Goal: Use online tool/utility: Utilize a website feature to perform a specific function

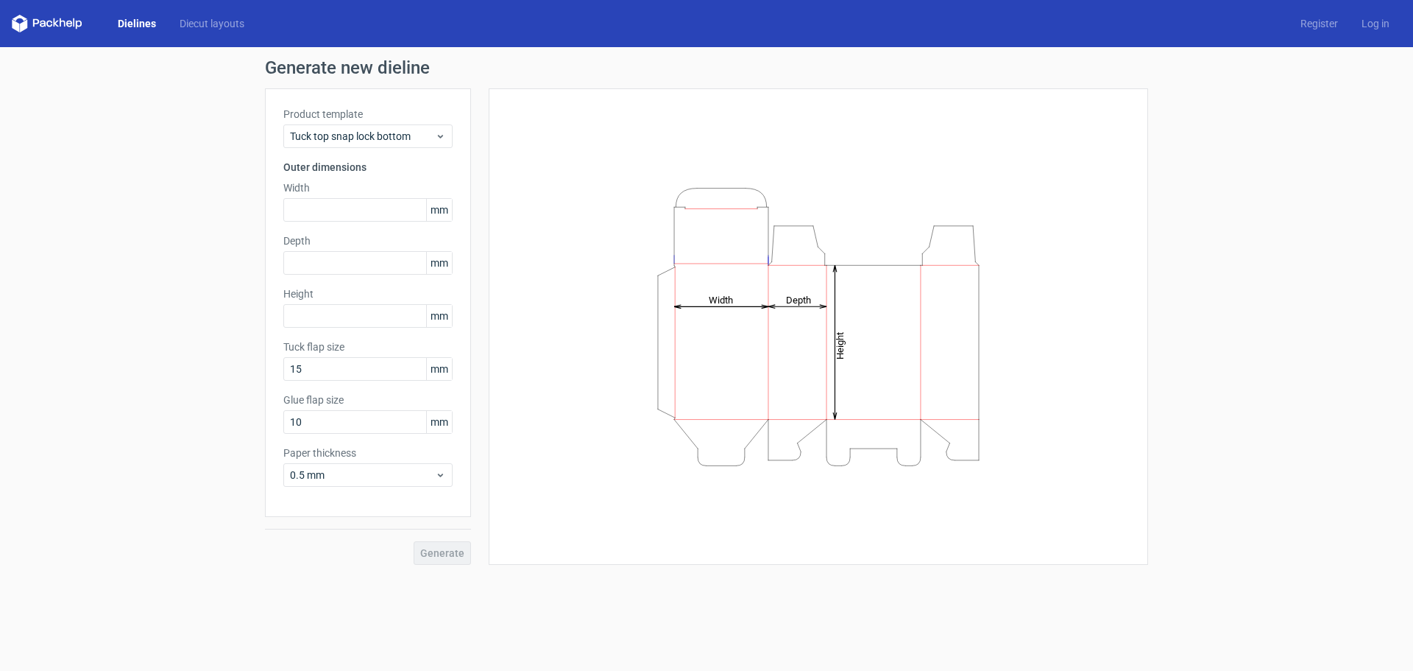
click at [126, 21] on link "Dielines" at bounding box center [137, 23] width 62 height 15
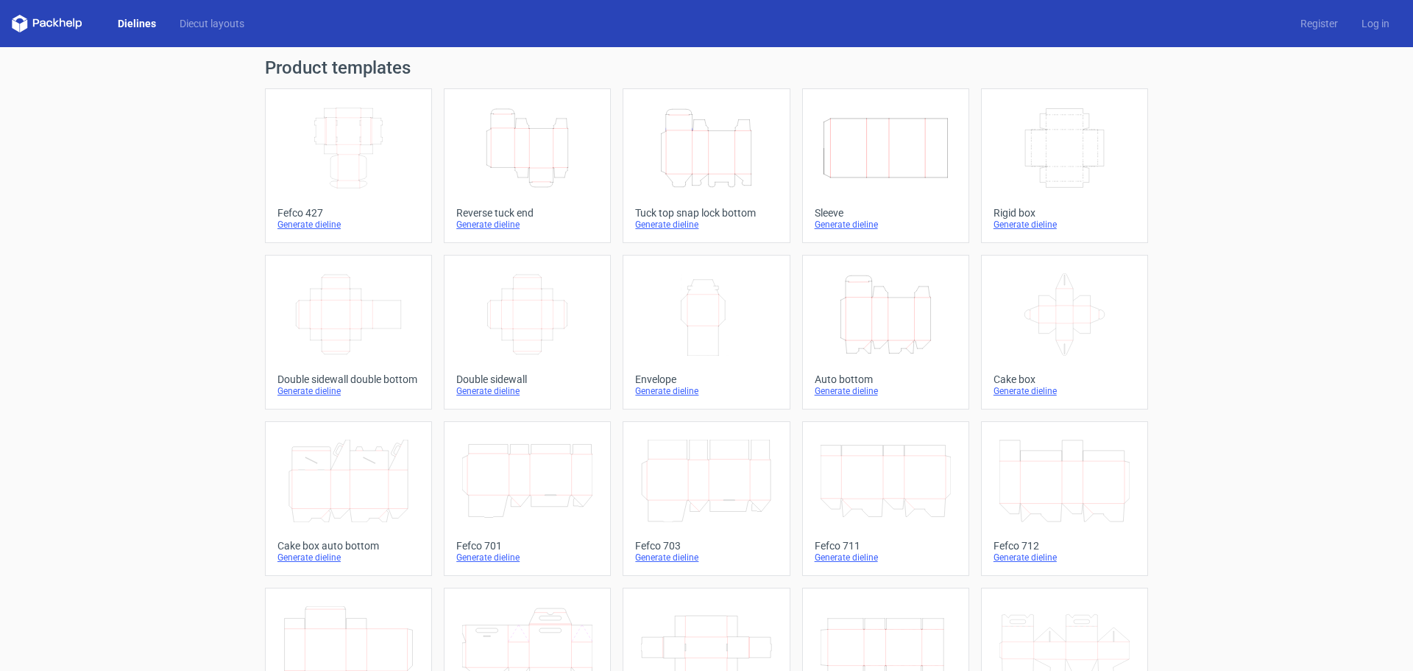
click at [545, 184] on icon "Height Depth Width" at bounding box center [527, 148] width 130 height 82
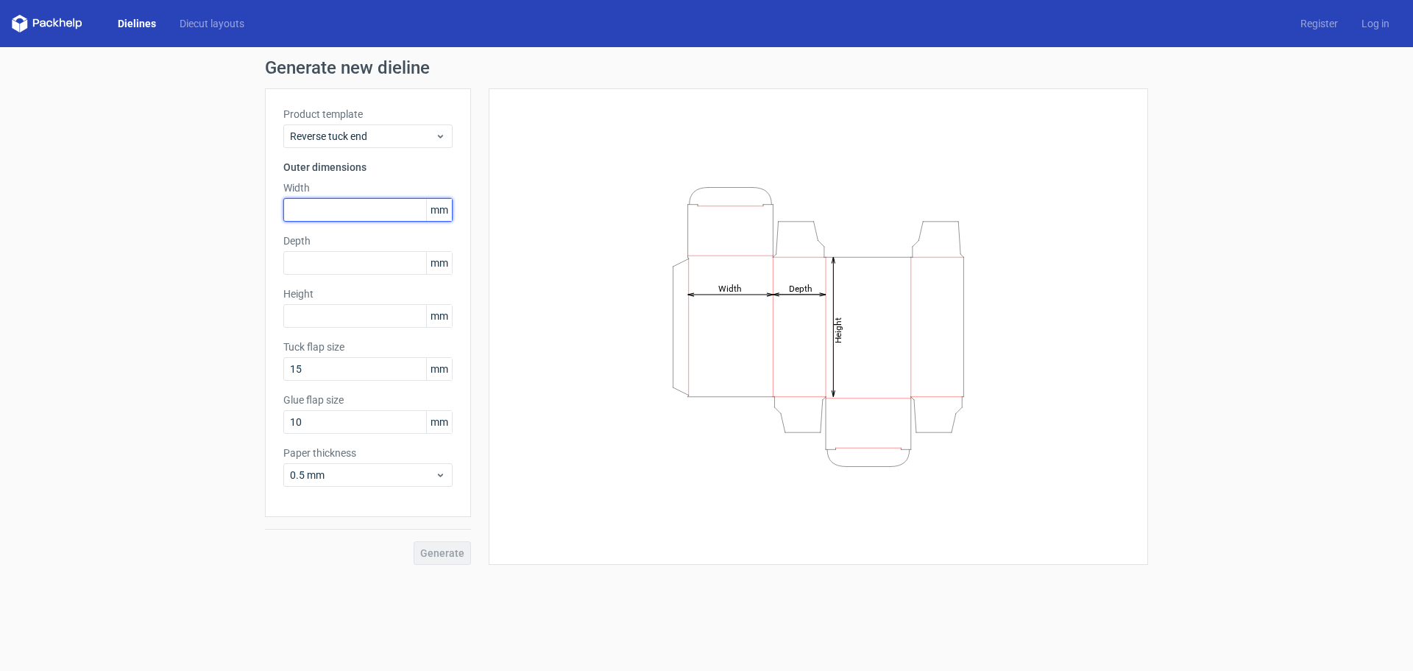
click at [328, 213] on input "text" at bounding box center [367, 210] width 169 height 24
type input "140"
type input "30"
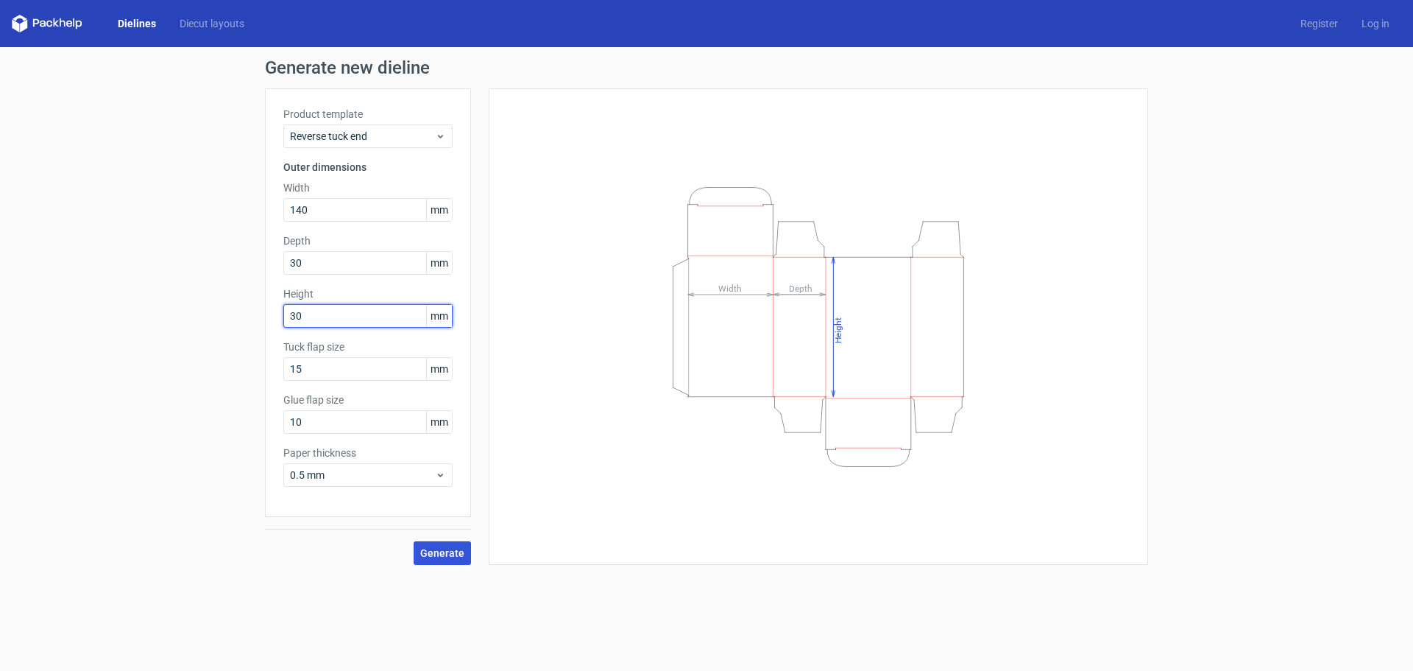
type input "30"
click at [453, 562] on button "Generate" at bounding box center [442, 553] width 57 height 24
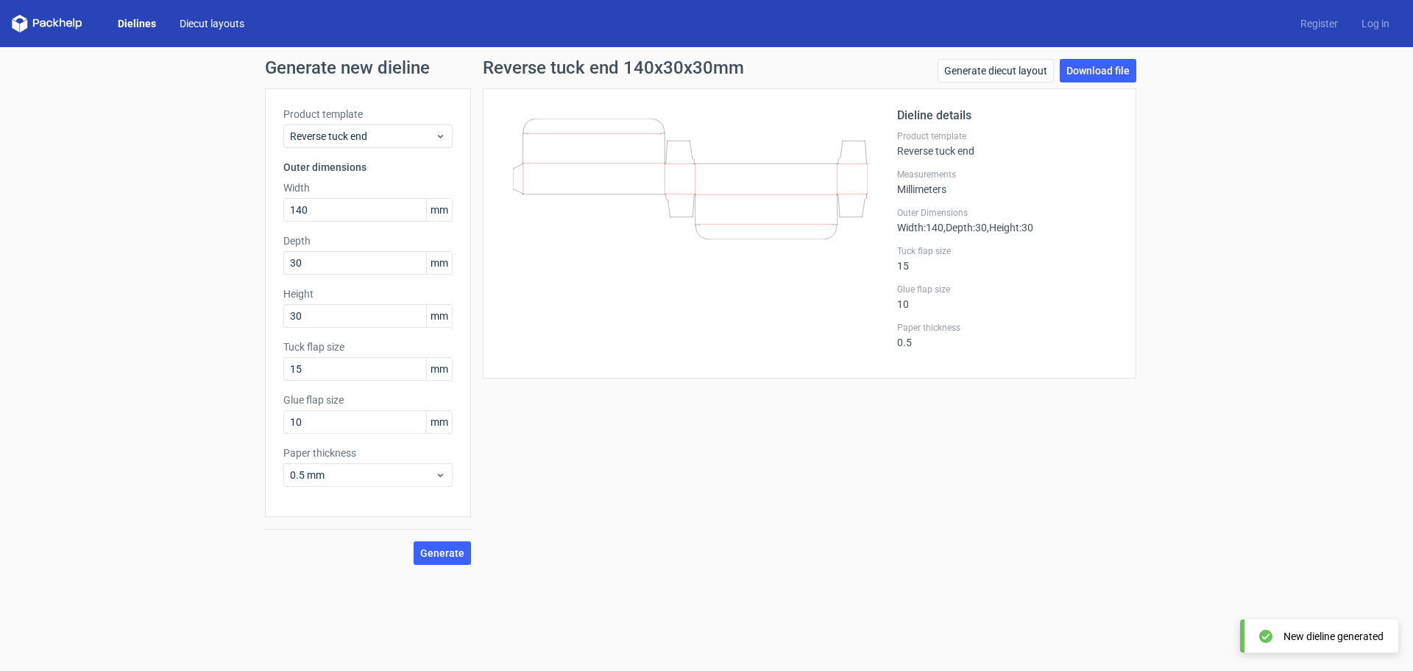
click at [197, 20] on link "Diecut layouts" at bounding box center [212, 23] width 88 height 15
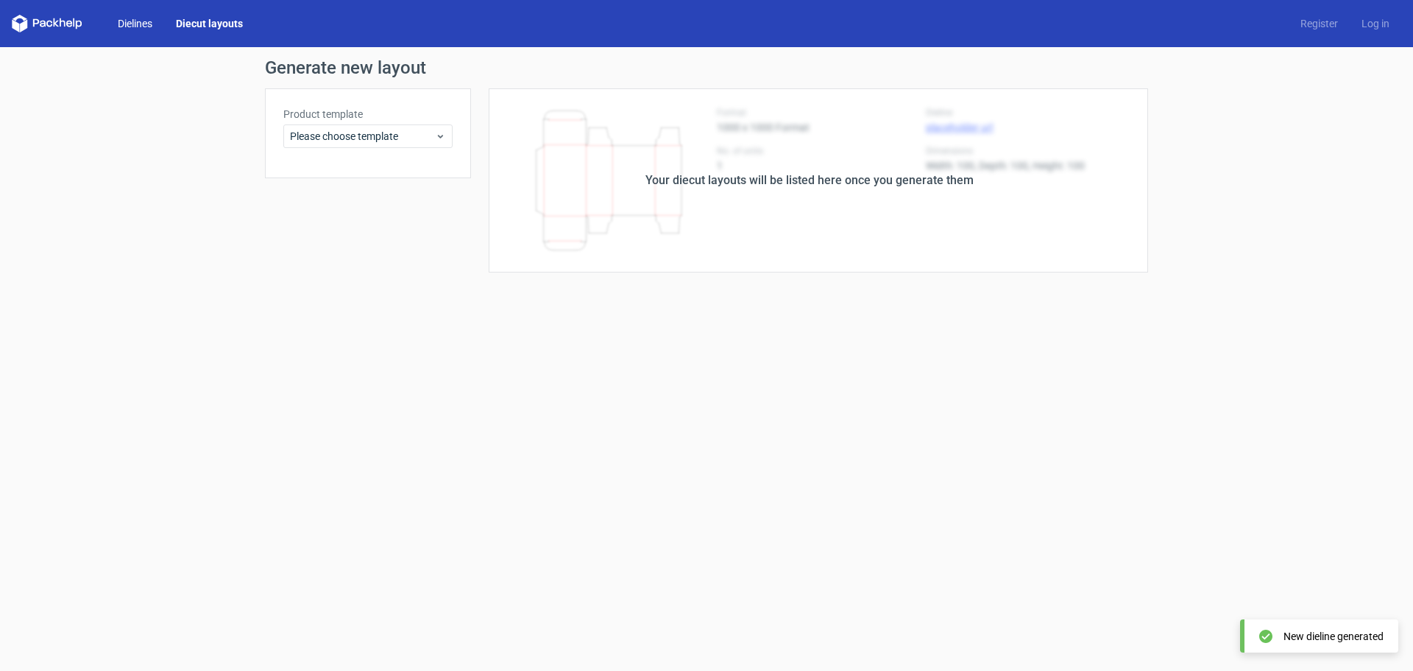
click at [146, 16] on link "Dielines" at bounding box center [135, 23] width 58 height 15
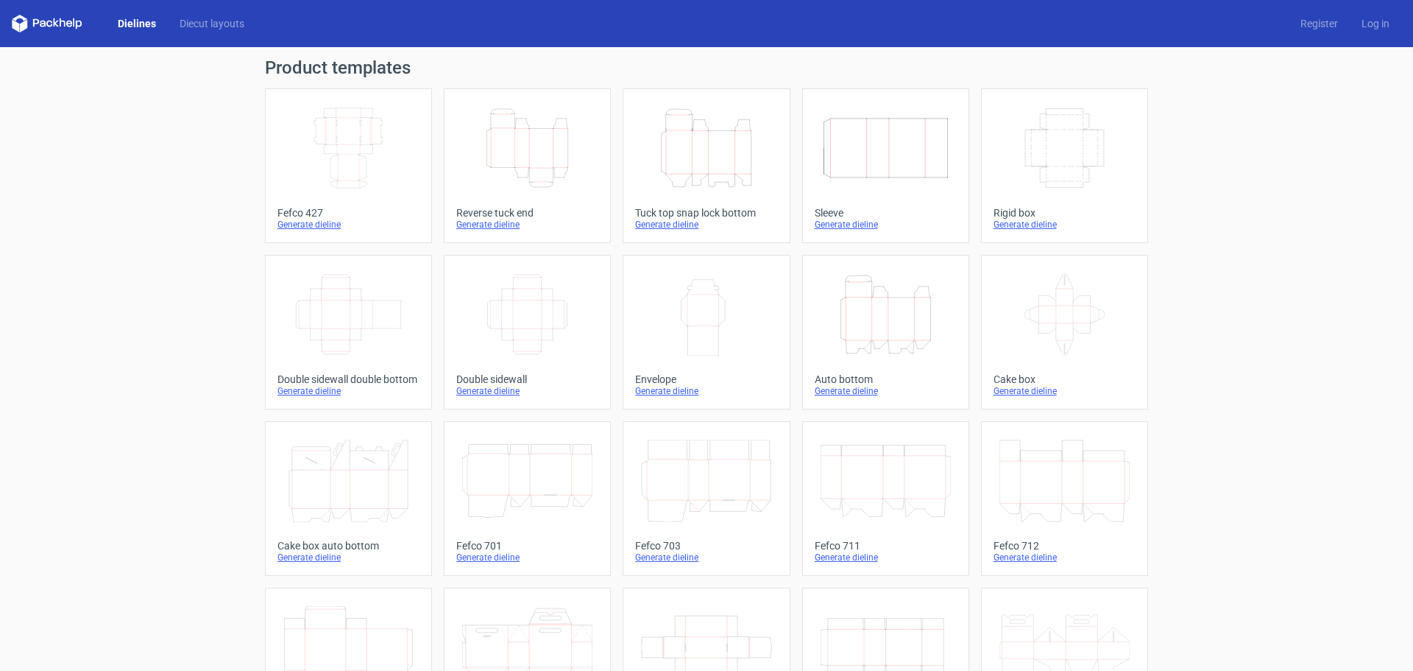
click at [519, 148] on icon "Height Depth Width" at bounding box center [527, 148] width 130 height 82
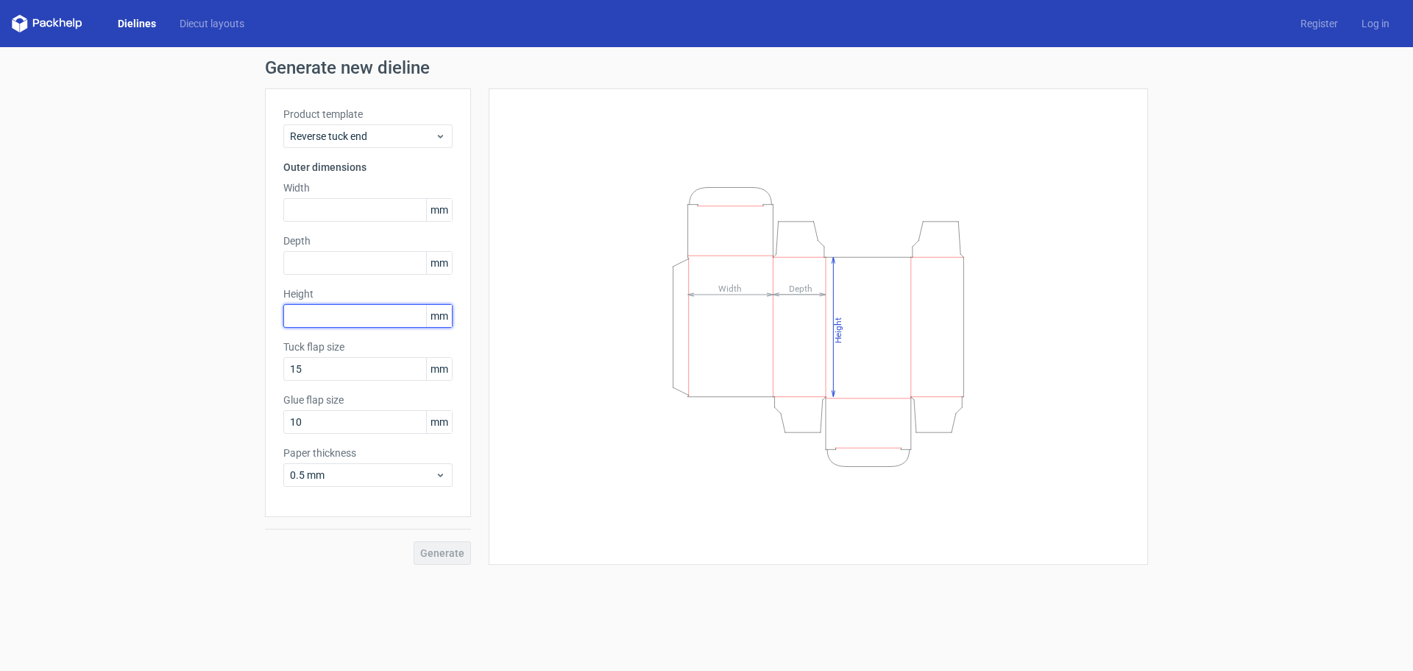
click at [319, 310] on input "text" at bounding box center [367, 316] width 169 height 24
type input "140"
click at [356, 207] on input "text" at bounding box center [367, 210] width 169 height 24
type input "30"
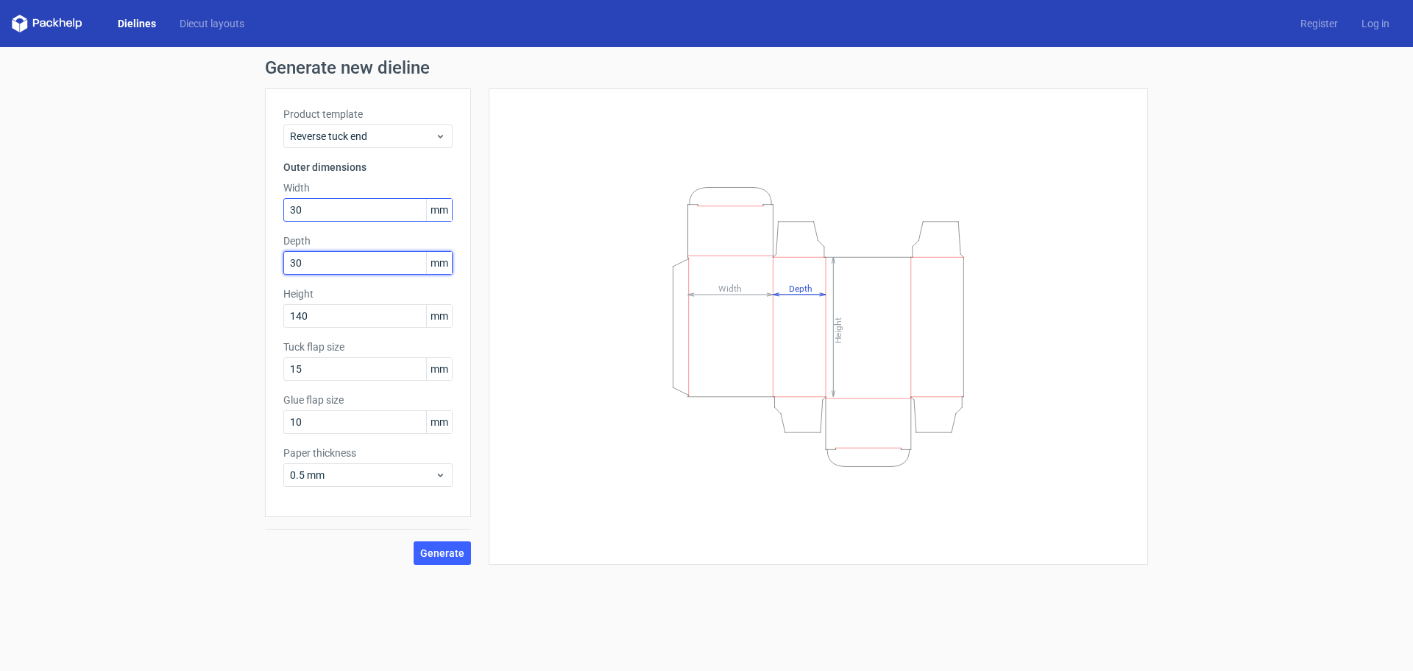
type input "30"
click at [589, 339] on div "Height Depth Width" at bounding box center [818, 326] width 623 height 439
click at [442, 559] on button "Generate" at bounding box center [442, 553] width 57 height 24
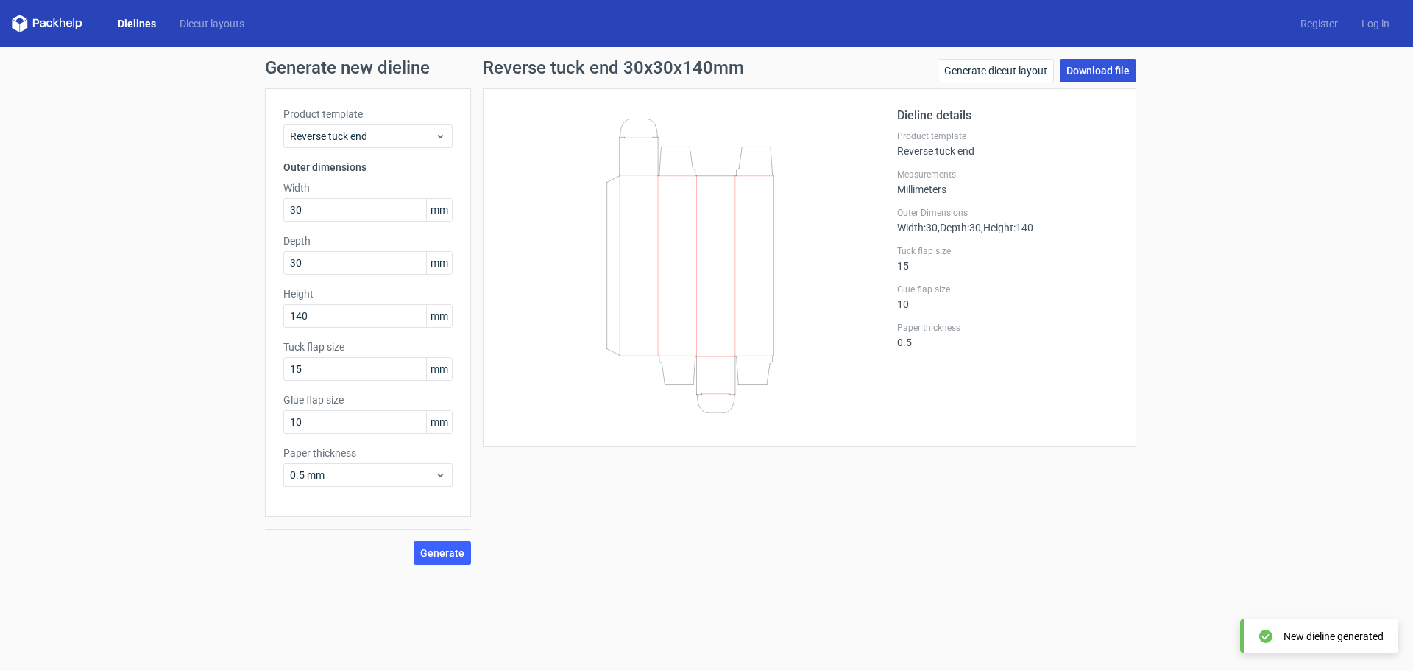
click at [1098, 66] on link "Download file" at bounding box center [1098, 71] width 77 height 24
